Goal: Task Accomplishment & Management: Use online tool/utility

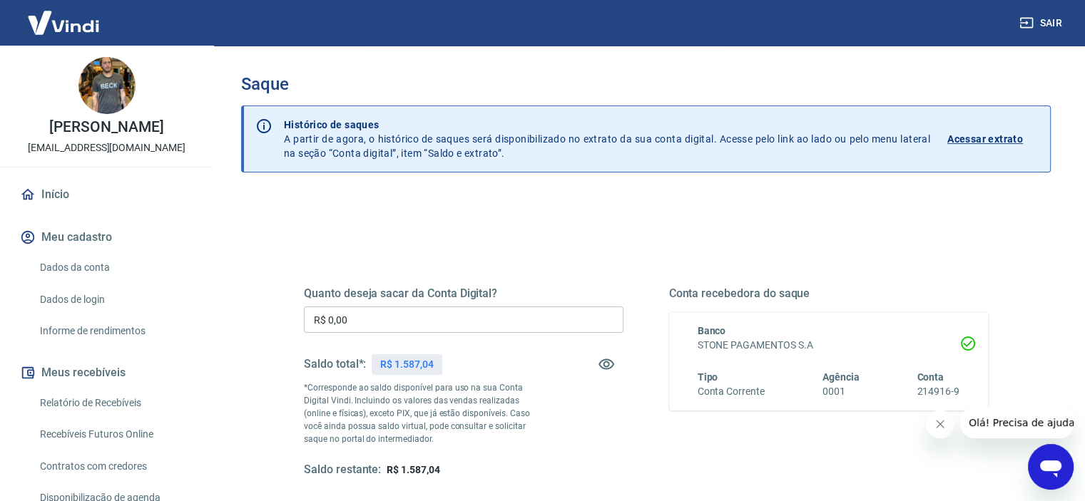
click at [389, 314] on input "R$ 0,00" at bounding box center [463, 320] width 319 height 26
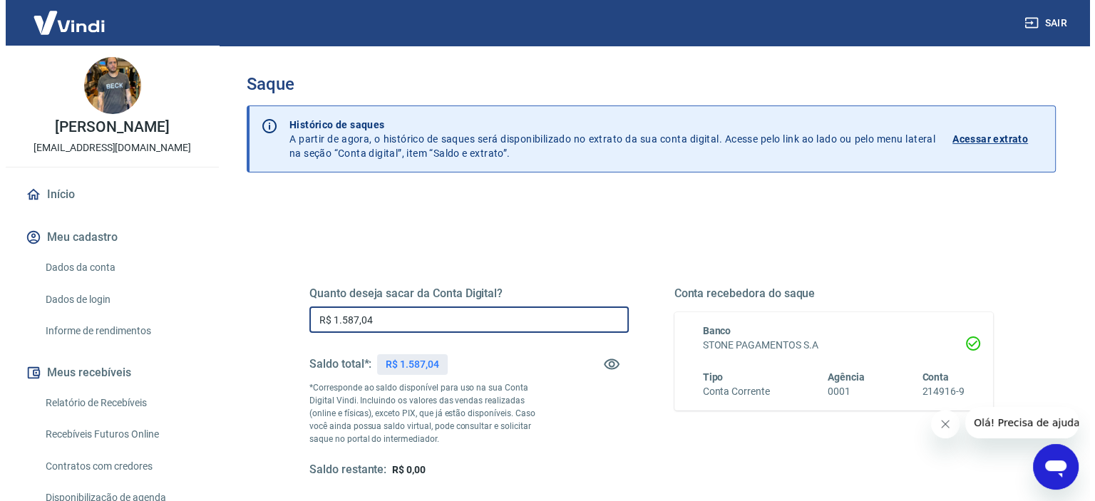
scroll to position [180, 0]
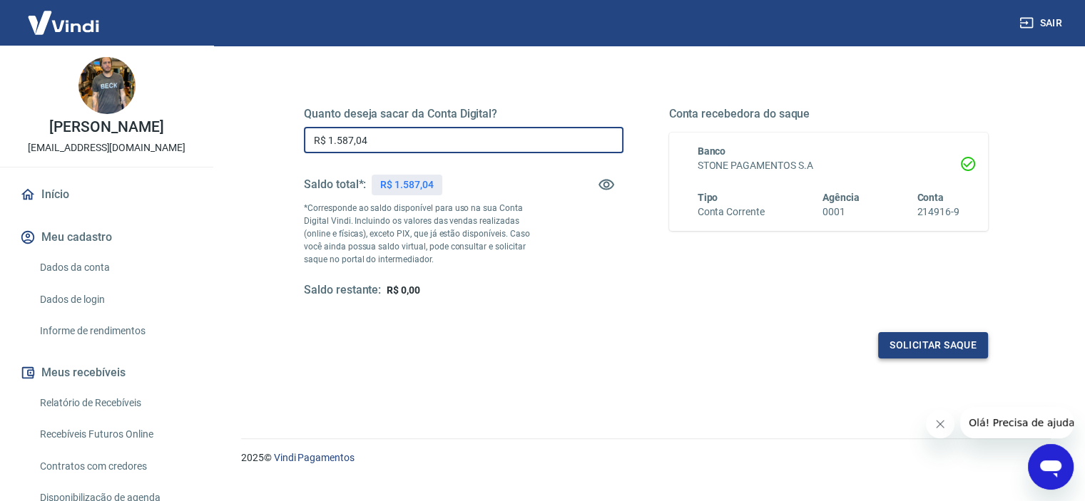
type input "R$ 1.587,04"
click at [949, 351] on button "Solicitar saque" at bounding box center [933, 345] width 110 height 26
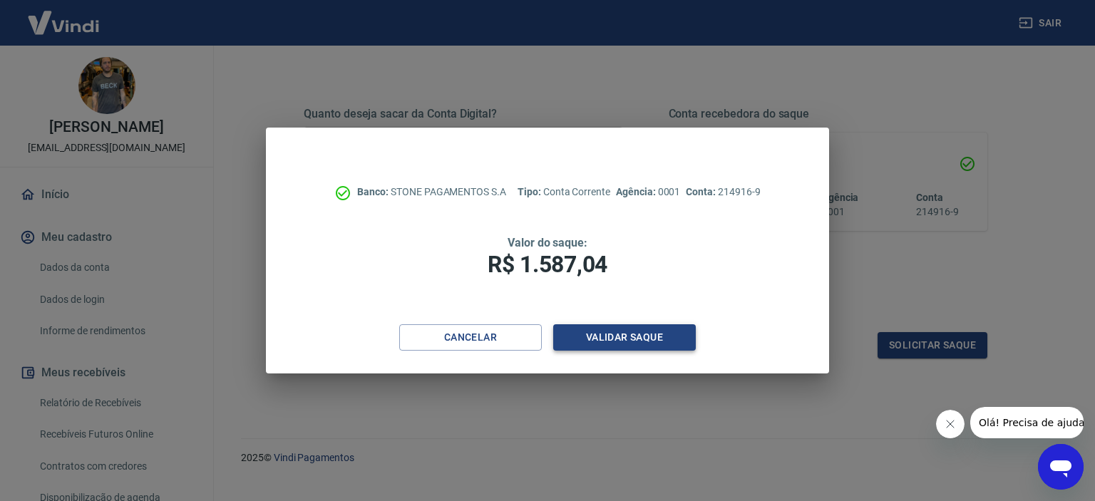
click at [603, 339] on button "Validar saque" at bounding box center [624, 337] width 143 height 26
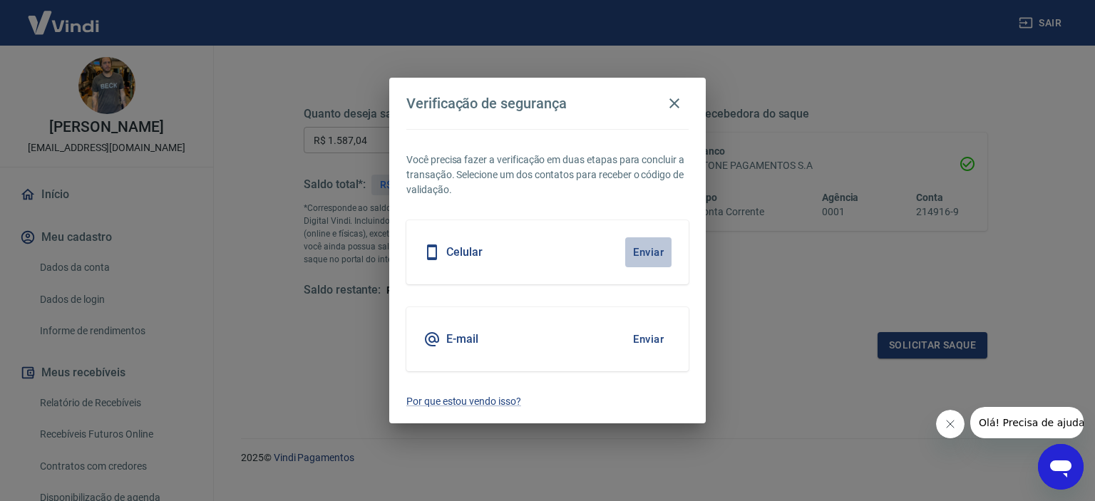
click at [648, 251] on button "Enviar" at bounding box center [648, 252] width 46 height 30
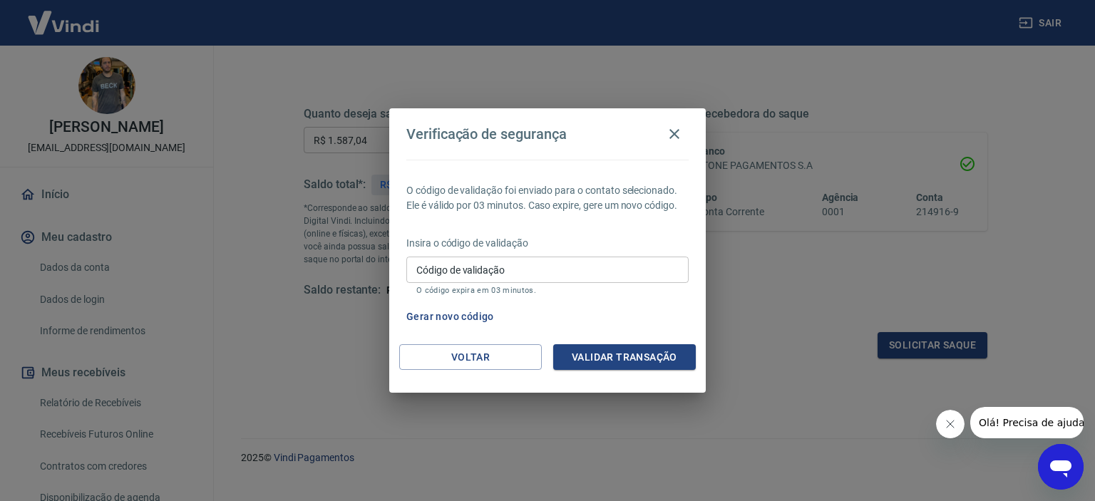
click at [608, 278] on input "Código de validação" at bounding box center [548, 270] width 282 height 26
type input "419819"
click at [618, 355] on button "Validar transação" at bounding box center [624, 357] width 143 height 26
